Goal: Task Accomplishment & Management: Manage account settings

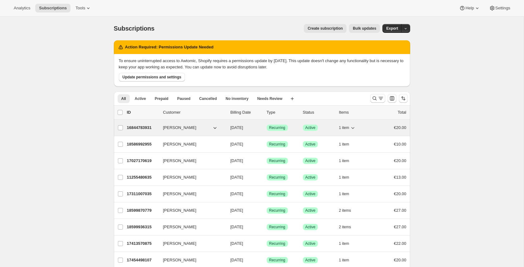
click at [152, 128] on p "16844783931" at bounding box center [142, 127] width 31 height 6
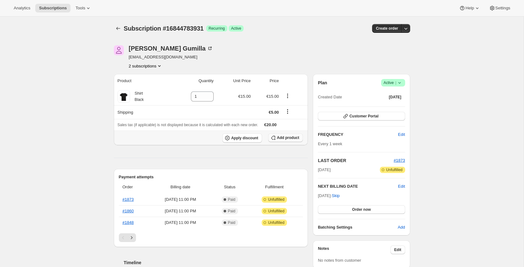
click at [278, 139] on span "Add product" at bounding box center [288, 137] width 22 height 5
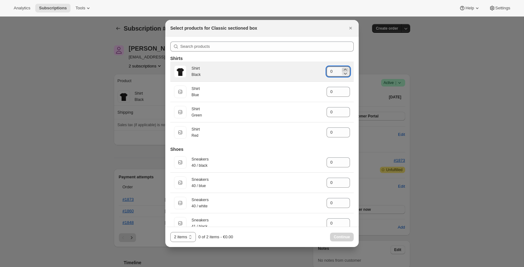
click at [347, 69] on icon ":rav:" at bounding box center [345, 69] width 6 height 6
type input "1"
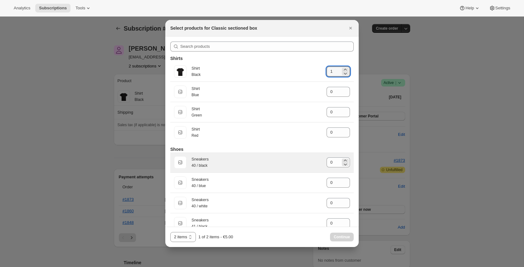
click at [349, 150] on div "0" at bounding box center [338, 162] width 23 height 10
click at [347, 150] on icon ":rav:" at bounding box center [345, 160] width 6 height 6
type input "1"
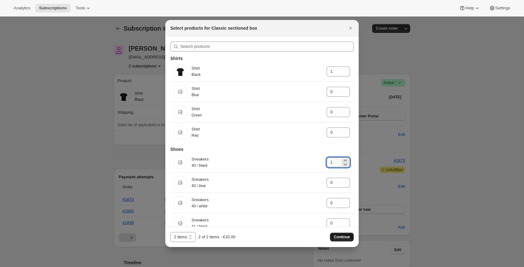
click at [345, 150] on span "Continue" at bounding box center [342, 236] width 16 height 5
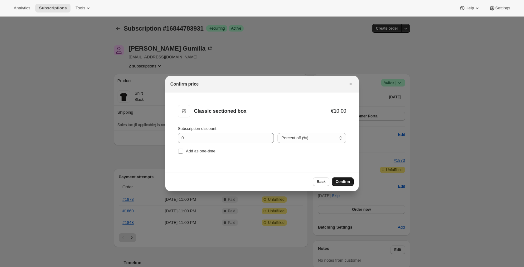
click at [340, 150] on span "Confirm" at bounding box center [343, 181] width 14 height 5
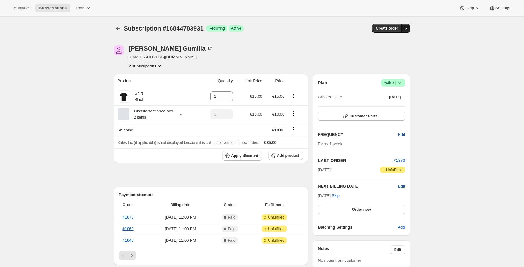
click at [409, 27] on button "button" at bounding box center [405, 28] width 9 height 9
click at [386, 50] on span "Create custom one-time order" at bounding box center [379, 52] width 54 height 5
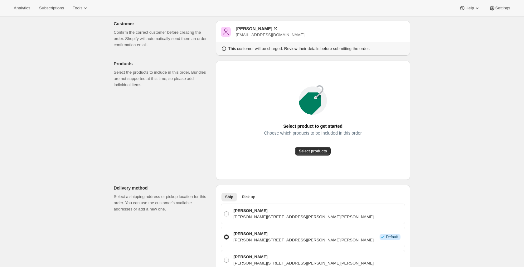
scroll to position [61, 0]
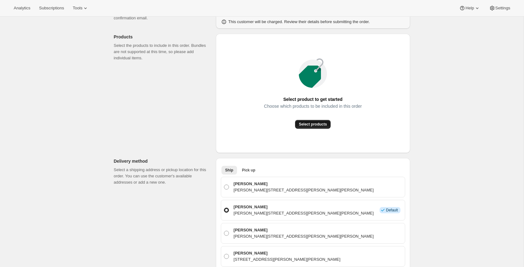
click at [312, 122] on span "Select products" at bounding box center [313, 124] width 28 height 5
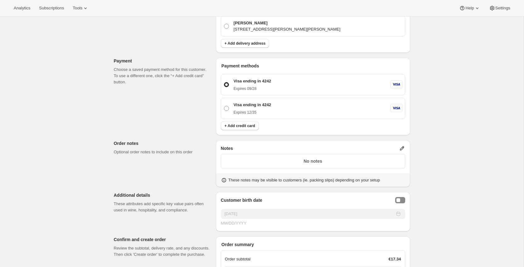
scroll to position [287, 0]
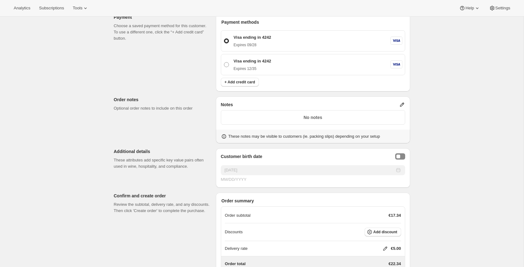
click at [402, 107] on icon at bounding box center [402, 105] width 4 height 4
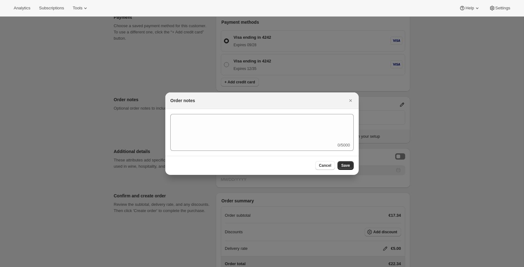
click at [293, 145] on div "0/5000" at bounding box center [261, 132] width 183 height 37
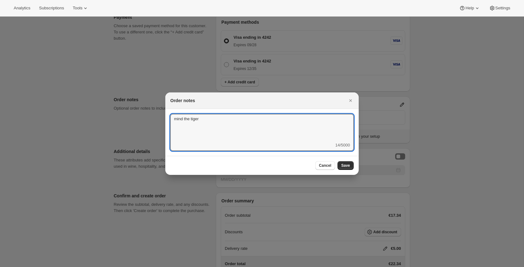
type textarea "mind the tiger"
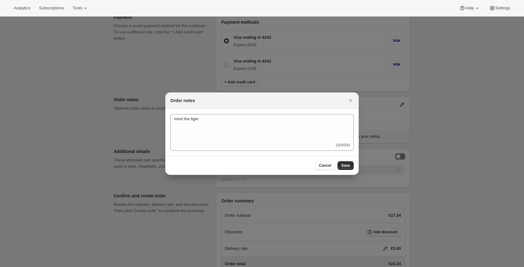
click at [356, 150] on div "Cancel Save" at bounding box center [261, 165] width 193 height 19
click at [350, 150] on button "Save" at bounding box center [345, 165] width 16 height 9
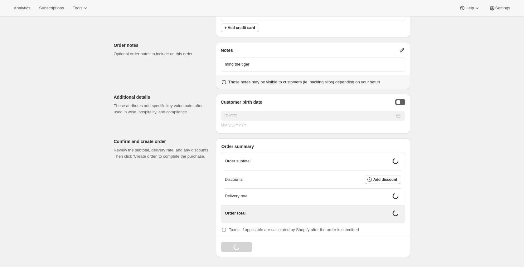
scroll to position [360, 0]
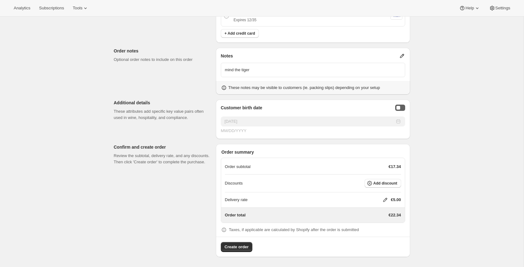
click at [401, 103] on div "Customer birth date 09/09/2025 MM/DD/YYYY" at bounding box center [313, 118] width 194 height 39
click at [398, 107] on div "Birthday Selector" at bounding box center [398, 108] width 4 height 4
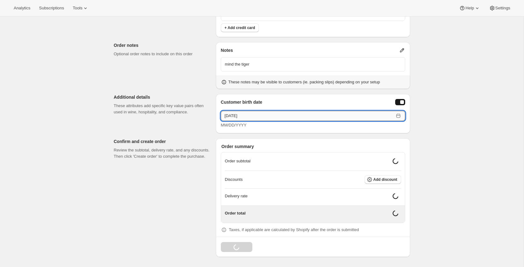
click at [362, 121] on input "[DATE]" at bounding box center [307, 116] width 173 height 10
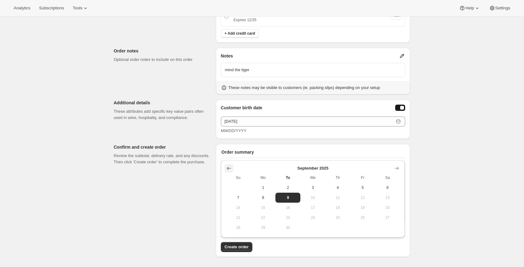
click at [229, 150] on icon "Show previous month, August 2025" at bounding box center [229, 168] width 6 height 6
click at [229, 150] on icon "Show previous month, June 2025" at bounding box center [229, 168] width 6 height 6
click at [229, 150] on icon "Show previous month, May 2025" at bounding box center [229, 168] width 6 height 6
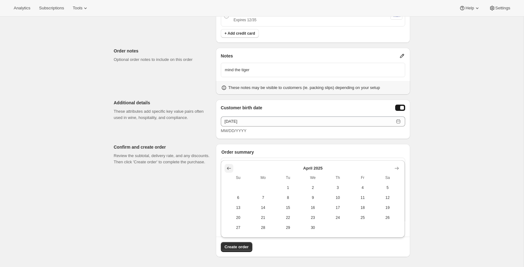
click at [229, 150] on icon "Show previous month, March 2025" at bounding box center [229, 168] width 6 height 6
click at [229, 150] on icon "Show previous month, February 2025" at bounding box center [229, 168] width 6 height 6
click at [229, 150] on icon "Show previous month, January 2025" at bounding box center [229, 168] width 6 height 6
click at [229, 150] on icon "Show previous month, November 2024" at bounding box center [229, 168] width 6 height 6
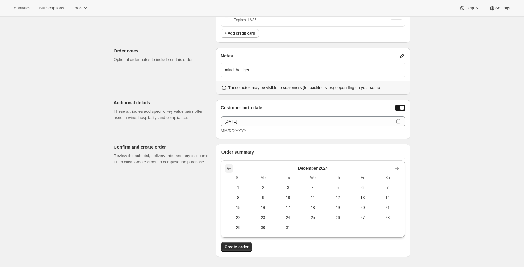
click at [229, 150] on icon "Show previous month, November 2024" at bounding box center [229, 168] width 6 height 6
click at [229, 150] on icon "Show previous month, September 2024" at bounding box center [229, 168] width 6 height 6
click at [229, 150] on icon "Show previous month, August 2024" at bounding box center [229, 168] width 6 height 6
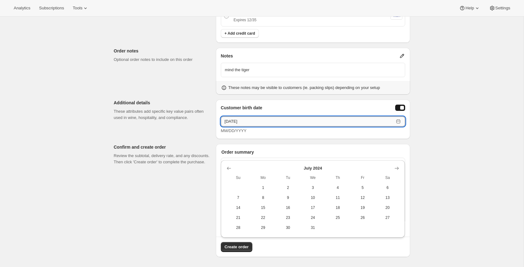
click at [254, 122] on input "[DATE]" at bounding box center [307, 121] width 173 height 10
type input "02/26/1988"
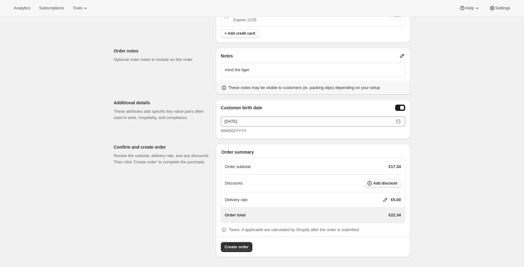
click at [374, 150] on span "Add discount" at bounding box center [385, 183] width 24 height 5
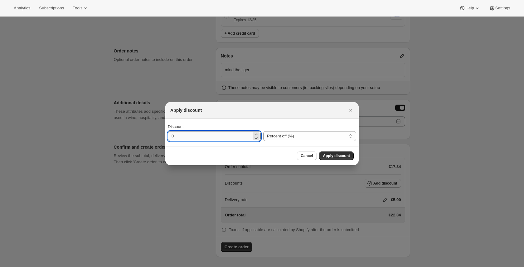
click at [224, 139] on input "0" at bounding box center [210, 136] width 84 height 10
type input "10"
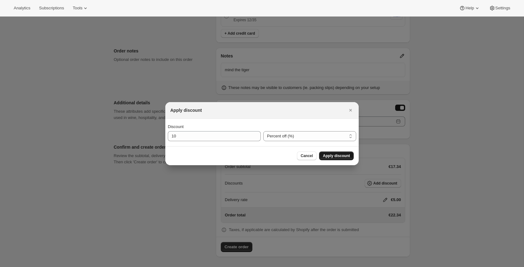
click at [335, 150] on span "Apply discount" at bounding box center [336, 155] width 27 height 5
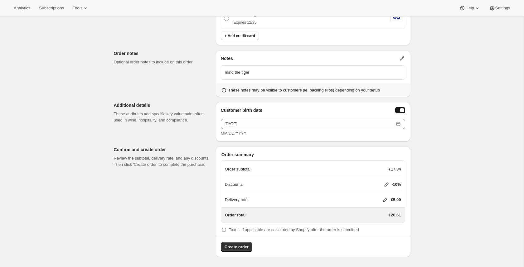
click at [386, 150] on icon at bounding box center [385, 199] width 6 height 6
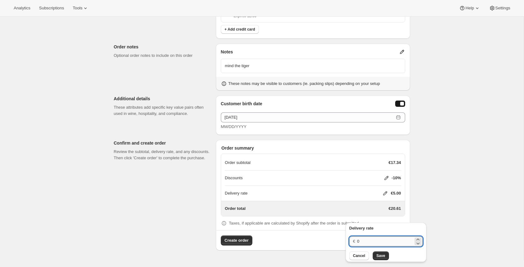
click at [367, 150] on input "0" at bounding box center [385, 241] width 56 height 10
type input "1"
click at [377, 150] on span "Save" at bounding box center [380, 255] width 9 height 5
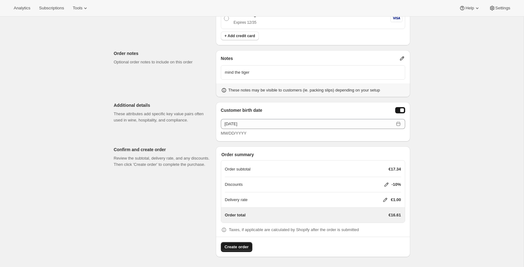
click at [245, 150] on span "Create order" at bounding box center [237, 247] width 24 height 6
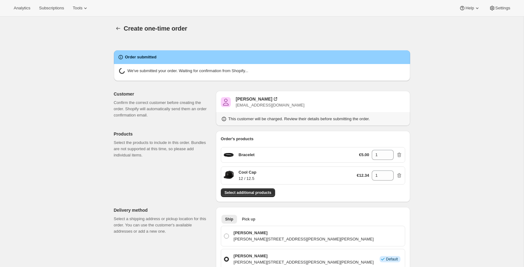
radio input "true"
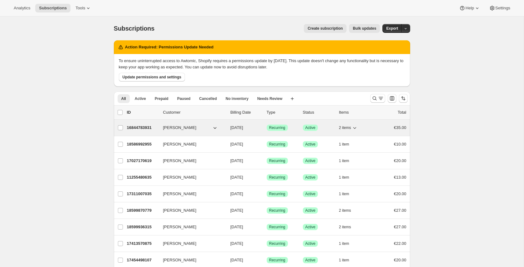
click at [147, 128] on p "16844783931" at bounding box center [142, 127] width 31 height 6
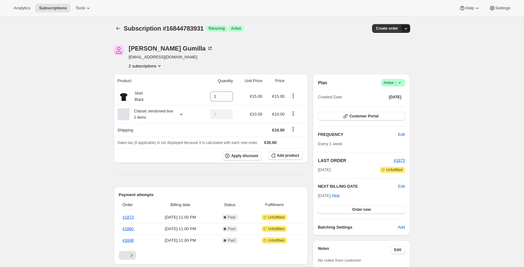
click at [404, 30] on icon "button" at bounding box center [406, 28] width 6 height 6
click at [391, 51] on span "Create custom one-time order" at bounding box center [379, 52] width 54 height 5
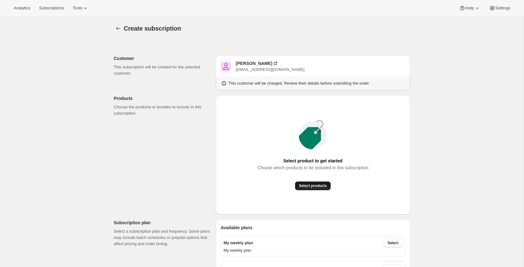
click at [317, 185] on span "Select products" at bounding box center [313, 185] width 28 height 5
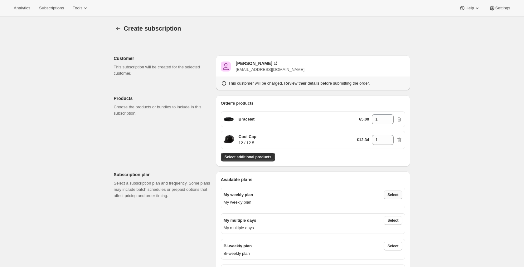
click at [387, 192] on span "Select" at bounding box center [392, 194] width 11 height 5
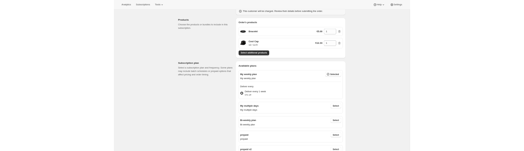
scroll to position [71, 0]
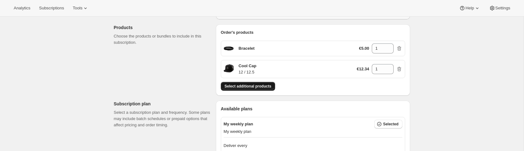
click at [260, 88] on span "Select additional products" at bounding box center [248, 86] width 47 height 5
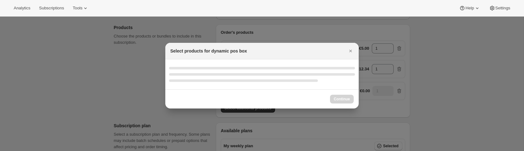
select select "gid://shopify/ProductVariant/50192164847931"
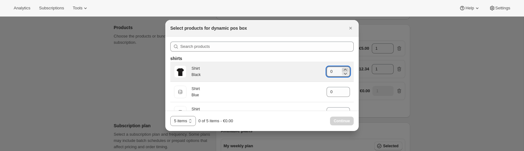
click at [347, 69] on icon ":r1c:" at bounding box center [345, 69] width 6 height 6
type input "2"
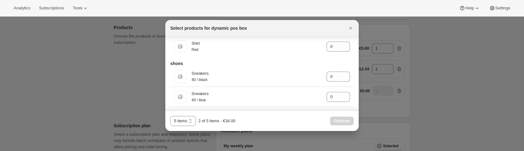
scroll to position [86, 0]
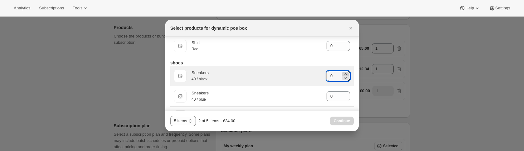
click at [346, 75] on icon ":r1c:" at bounding box center [345, 74] width 3 height 2
type input "3"
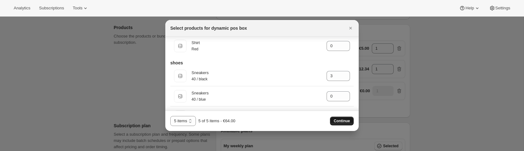
click at [347, 120] on span "Continue" at bounding box center [342, 120] width 16 height 5
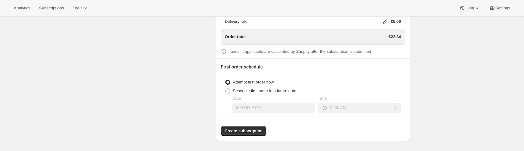
scroll to position [768, 0]
click at [245, 128] on span "Create subscription" at bounding box center [244, 131] width 38 height 6
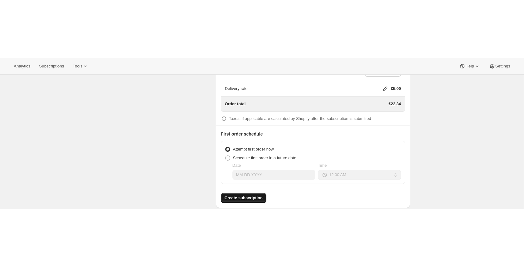
scroll to position [0, 0]
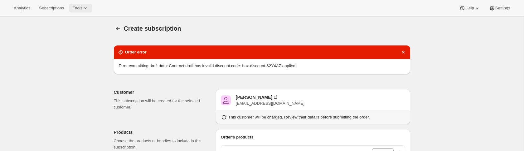
click at [87, 6] on icon at bounding box center [85, 8] width 6 height 6
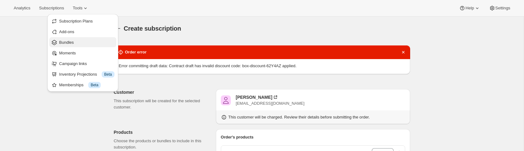
click at [86, 40] on span "Bundles" at bounding box center [86, 42] width 55 height 6
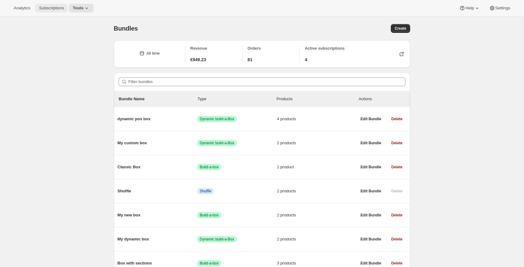
click at [51, 8] on span "Subscriptions" at bounding box center [51, 8] width 25 height 5
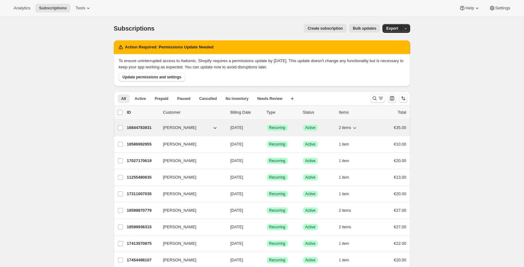
click at [149, 126] on p "16844783931" at bounding box center [142, 127] width 31 height 6
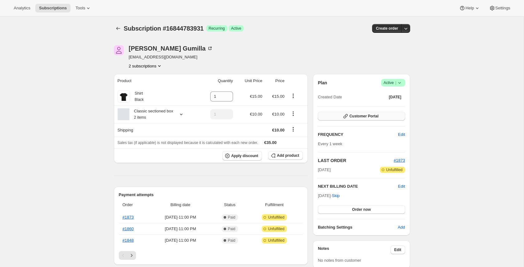
click at [376, 116] on span "Customer Portal" at bounding box center [363, 116] width 29 height 5
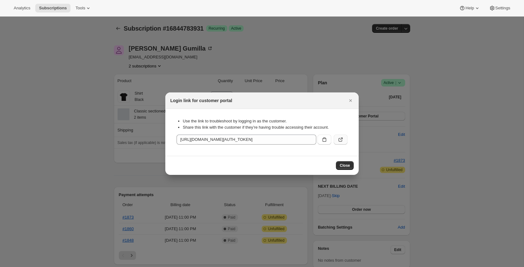
click at [342, 139] on icon ":rca:" at bounding box center [340, 139] width 6 height 6
click at [353, 100] on icon "Close" at bounding box center [350, 100] width 6 height 6
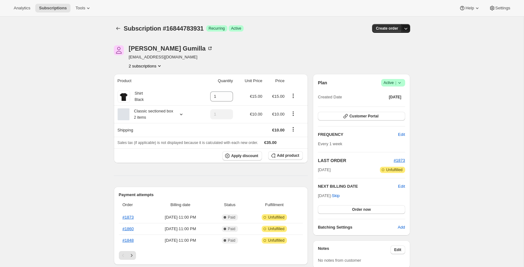
click at [405, 29] on icon "button" at bounding box center [405, 29] width 3 height 2
click at [395, 53] on span "Create custom one-time order" at bounding box center [379, 52] width 54 height 5
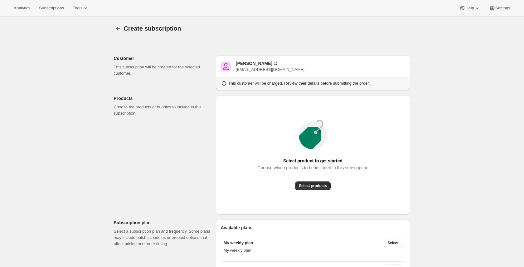
click at [105, 7] on div "Analytics Subscriptions Tools Help Settings" at bounding box center [262, 8] width 524 height 17
drag, startPoint x: 85, startPoint y: 7, endPoint x: 85, endPoint y: 12, distance: 4.5
click at [82, 7] on span "Tools" at bounding box center [78, 8] width 10 height 5
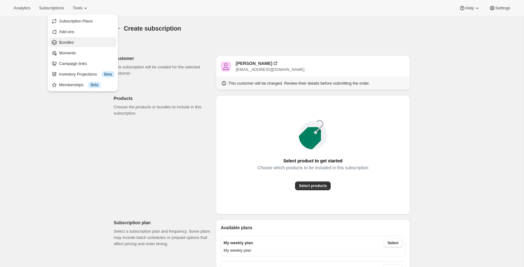
click at [76, 42] on span "Bundles" at bounding box center [86, 42] width 55 height 6
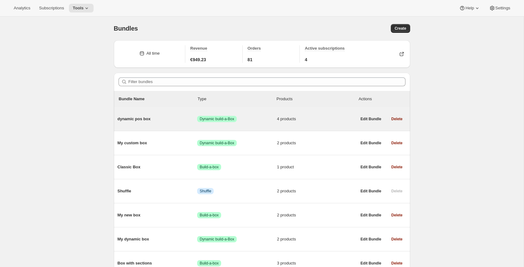
click at [166, 120] on span "dynamic pos box" at bounding box center [158, 119] width 80 height 6
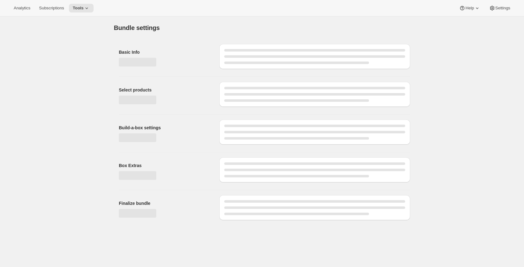
type input "dynamic pos box"
radio input "true"
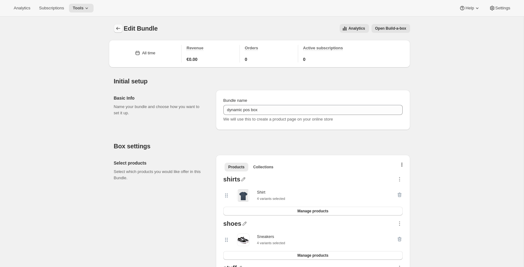
click at [121, 29] on button "Bundles" at bounding box center [118, 28] width 9 height 9
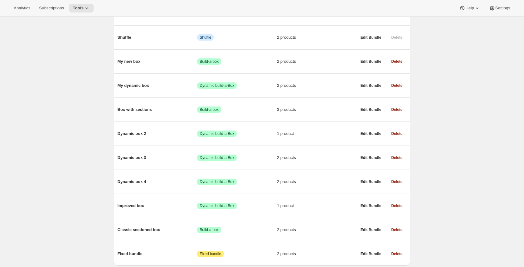
scroll to position [158, 0]
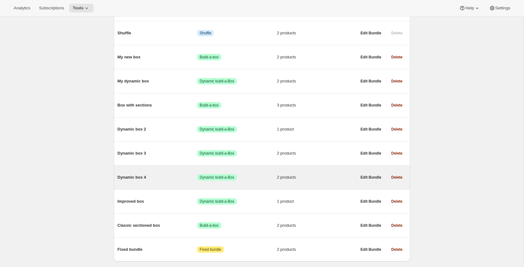
click at [166, 180] on span "Dynamic box 4" at bounding box center [158, 177] width 80 height 6
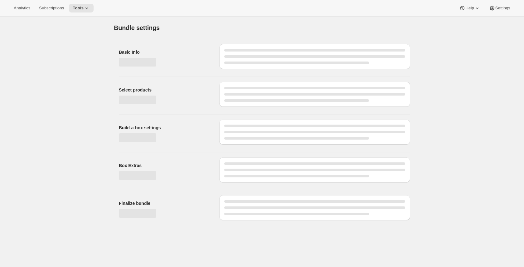
type input "Dynamic box 4"
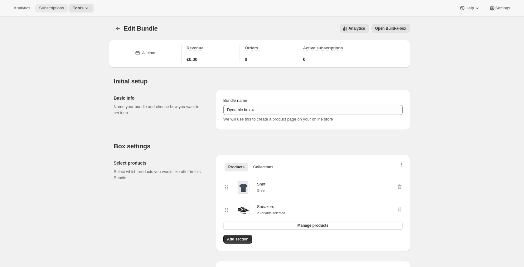
click at [62, 7] on span "Subscriptions" at bounding box center [51, 8] width 25 height 5
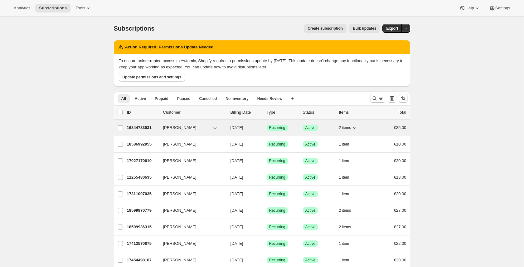
click at [153, 130] on p "16844783931" at bounding box center [142, 127] width 31 height 6
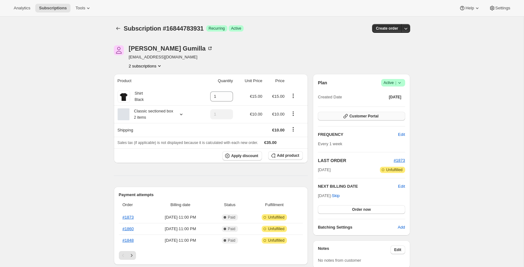
click at [373, 118] on span "Customer Portal" at bounding box center [363, 116] width 29 height 5
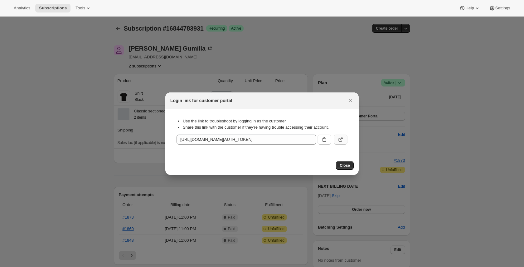
drag, startPoint x: 347, startPoint y: 139, endPoint x: 341, endPoint y: 141, distance: 6.4
click at [342, 141] on button ":rhf:" at bounding box center [341, 139] width 14 height 10
drag, startPoint x: 351, startPoint y: 101, endPoint x: 336, endPoint y: 97, distance: 15.5
click at [351, 100] on icon "Close" at bounding box center [350, 100] width 6 height 6
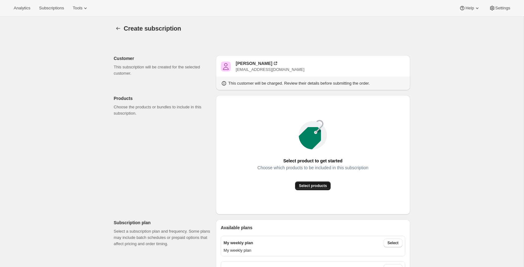
click at [321, 186] on span "Select products" at bounding box center [313, 185] width 28 height 5
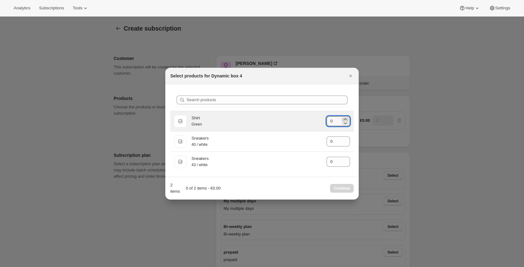
click at [346, 119] on icon ":r13:" at bounding box center [345, 119] width 3 height 2
type input "1"
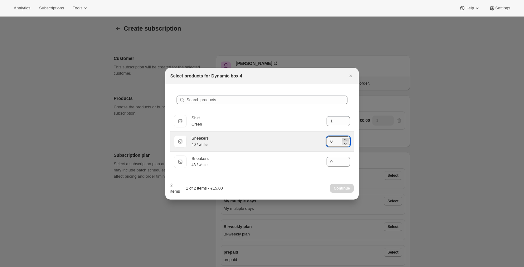
click at [346, 138] on icon ":r13:" at bounding box center [345, 139] width 6 height 6
type input "1"
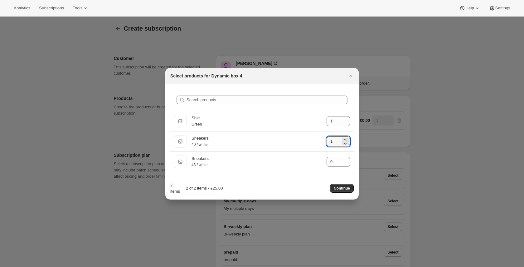
click at [347, 186] on span "Continue" at bounding box center [342, 188] width 16 height 5
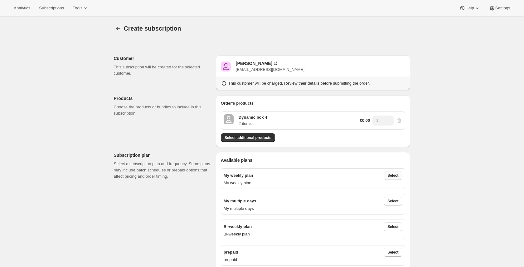
click at [390, 176] on span "Select" at bounding box center [392, 175] width 11 height 5
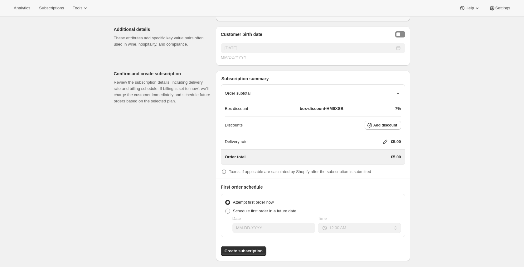
scroll to position [611, 0]
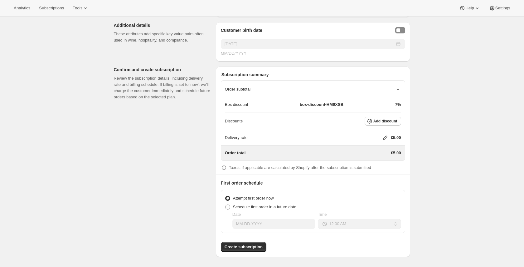
click at [256, 254] on div "Subscription summary Order subtotal Box discount box-discount-HM9XSB 7% Discoun…" at bounding box center [313, 161] width 194 height 190
click at [254, 250] on button "Create subscription" at bounding box center [244, 247] width 46 height 10
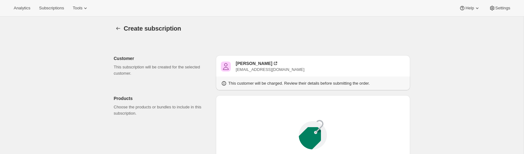
scroll to position [83, 0]
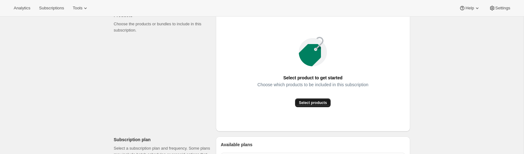
click at [312, 100] on span "Select products" at bounding box center [313, 102] width 28 height 5
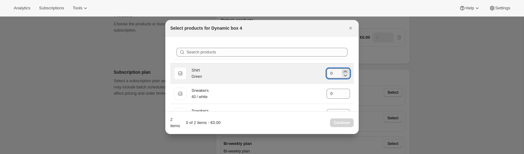
click at [347, 71] on icon ":r13:" at bounding box center [345, 71] width 6 height 6
type input "1"
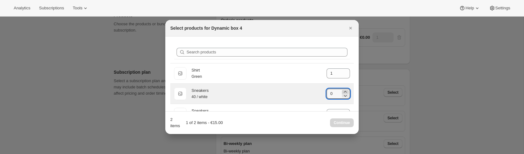
click at [347, 91] on icon ":r13:" at bounding box center [345, 92] width 6 height 6
type input "1"
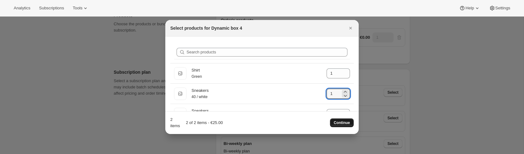
click at [337, 124] on span "Continue" at bounding box center [342, 122] width 16 height 5
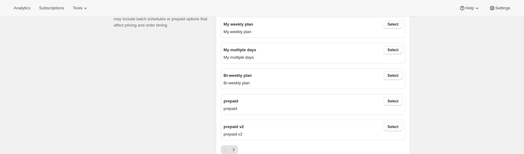
scroll to position [123, 0]
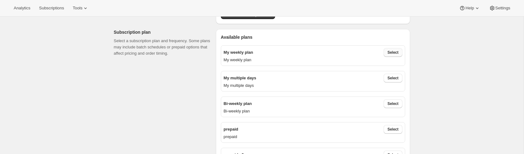
click at [391, 52] on span "Select" at bounding box center [392, 52] width 11 height 5
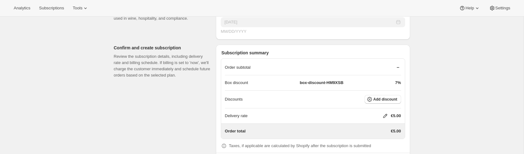
scroll to position [598, 0]
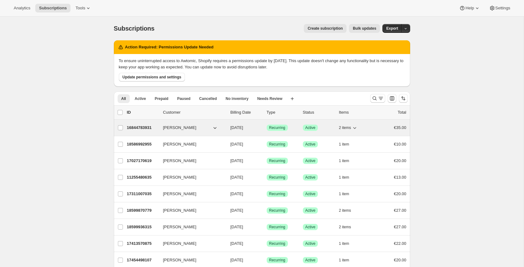
click at [356, 128] on icon "button" at bounding box center [354, 127] width 6 height 6
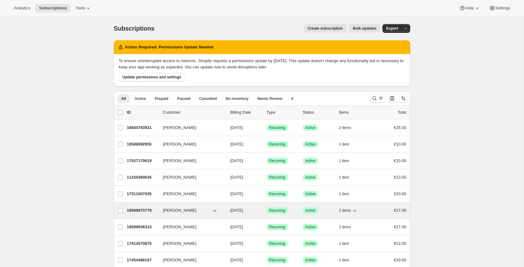
click at [357, 211] on icon "button" at bounding box center [354, 210] width 6 height 6
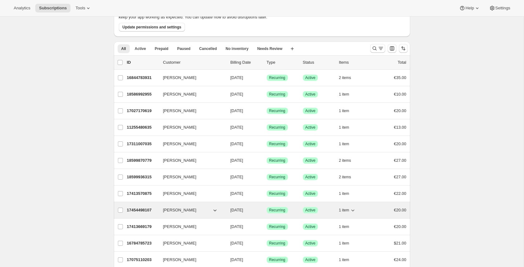
scroll to position [54, 0]
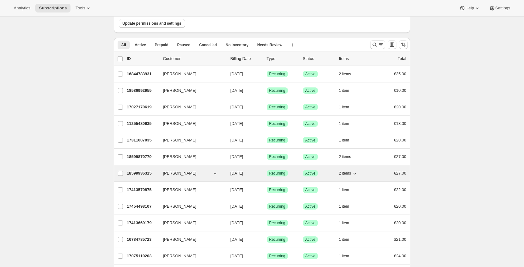
click at [357, 173] on icon "button" at bounding box center [354, 173] width 6 height 6
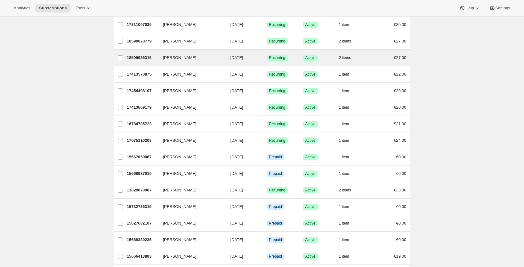
scroll to position [209, 0]
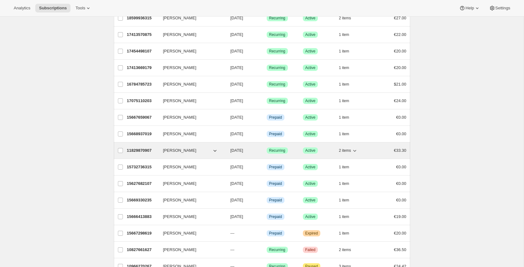
click at [356, 151] on icon "button" at bounding box center [354, 151] width 3 height 2
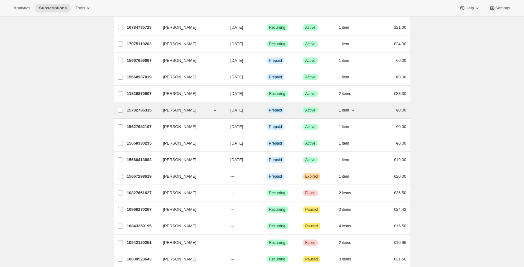
scroll to position [277, 0]
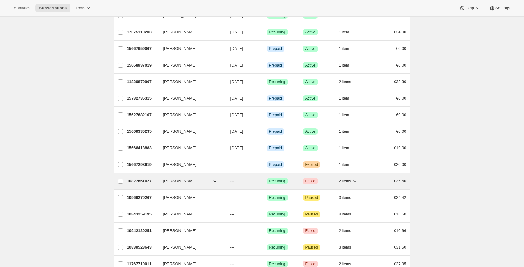
click at [355, 182] on icon "button" at bounding box center [354, 181] width 6 height 6
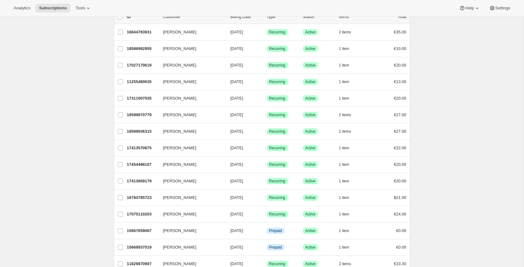
scroll to position [0, 0]
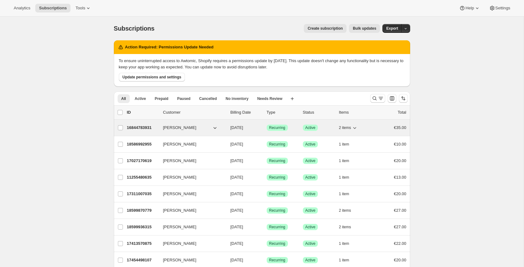
click at [147, 123] on div "16844783931 [PERSON_NAME] [DATE] Success Recurring Success Active 2 items €35.00" at bounding box center [266, 127] width 279 height 9
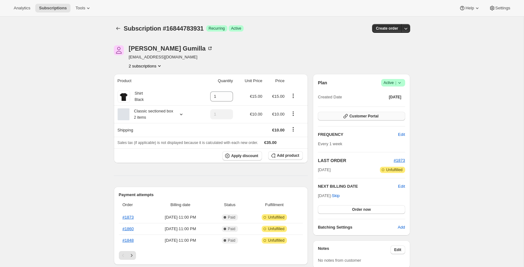
click at [368, 115] on span "Customer Portal" at bounding box center [363, 116] width 29 height 5
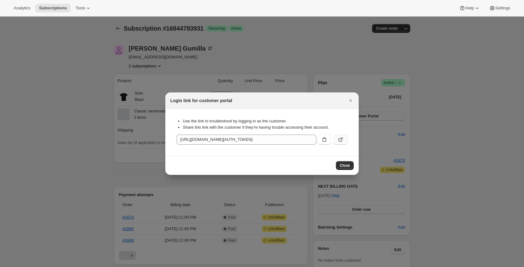
click at [344, 138] on button ":ra7:" at bounding box center [341, 139] width 14 height 10
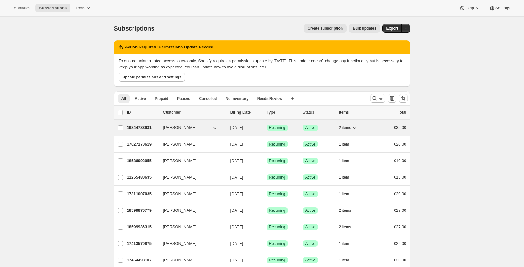
click at [357, 128] on icon "button" at bounding box center [354, 127] width 6 height 6
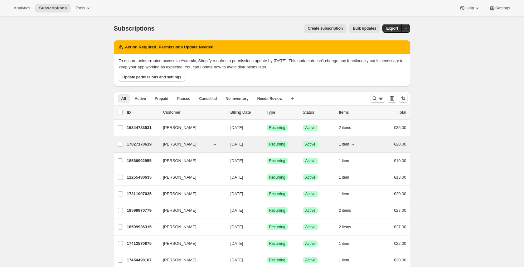
click at [353, 144] on icon "button" at bounding box center [353, 144] width 6 height 6
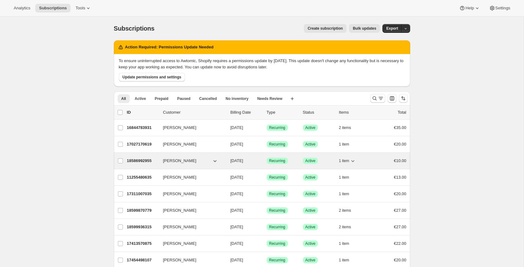
click at [354, 159] on icon "button" at bounding box center [353, 161] width 6 height 6
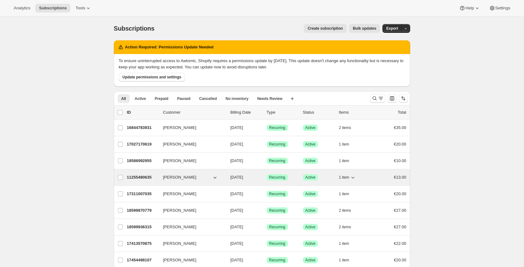
click at [353, 177] on icon "button" at bounding box center [353, 177] width 6 height 6
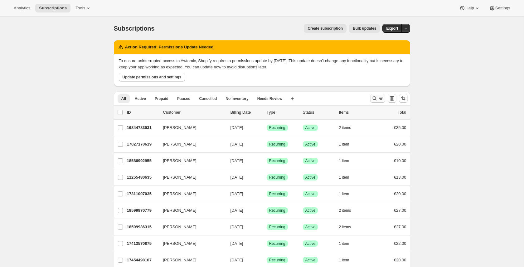
click at [375, 100] on icon "Search and filter results" at bounding box center [374, 98] width 6 height 6
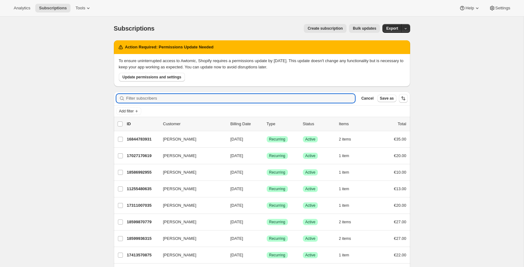
paste input "18942656827"
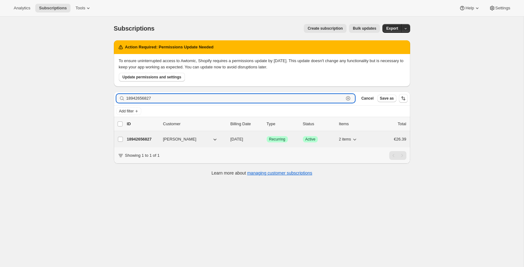
type input "18942656827"
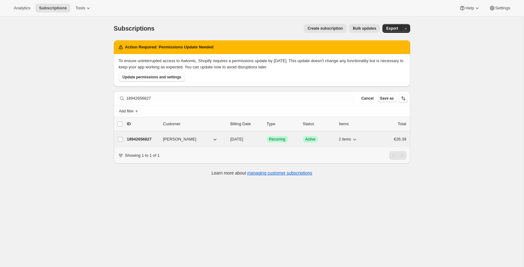
click at [145, 142] on div "18942656827 [PERSON_NAME] [DATE] Success Recurring Success Active 2 items €26.39" at bounding box center [266, 139] width 279 height 9
